Goal: Task Accomplishment & Management: Manage account settings

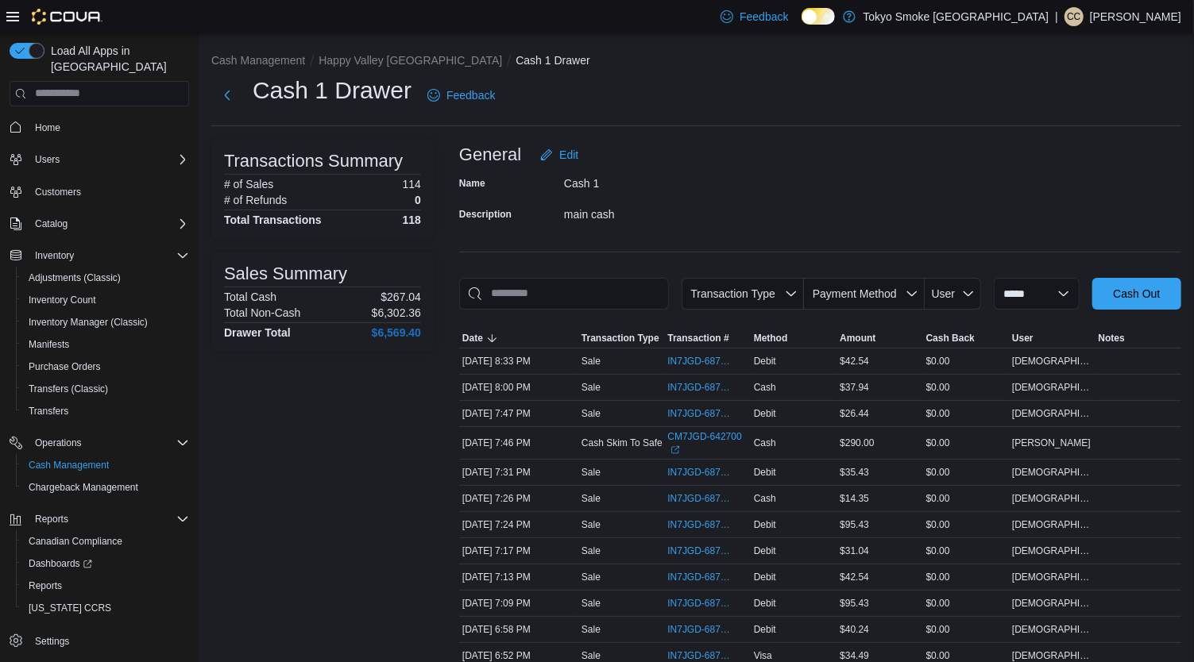
click at [1145, 16] on p "Cody Cabot-Letto" at bounding box center [1135, 16] width 91 height 19
click at [1120, 150] on button "Sign Out" at bounding box center [1102, 153] width 146 height 25
